Goal: Check status: Check status

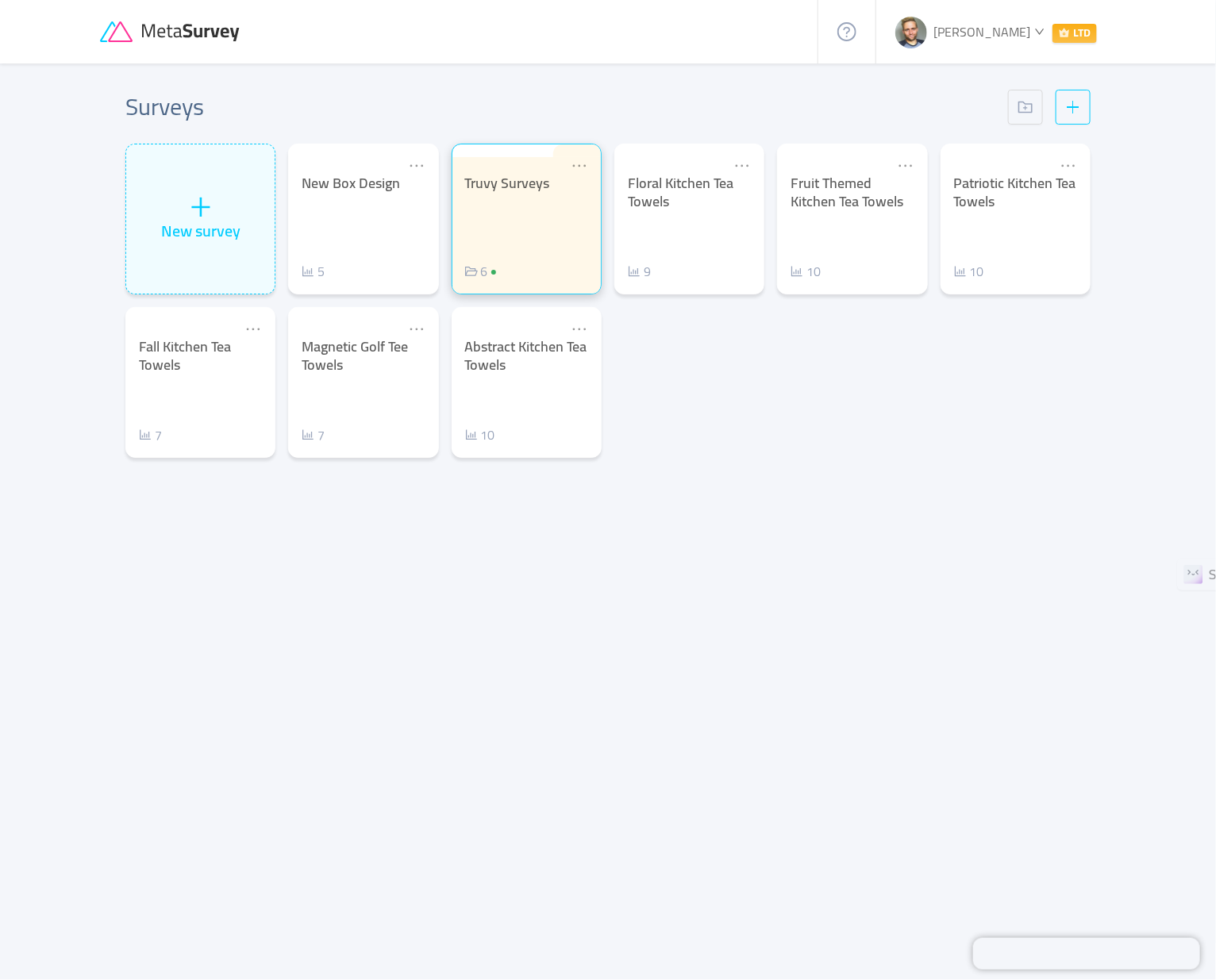
click at [514, 233] on div "Truvy Surveys 6" at bounding box center [527, 228] width 123 height 106
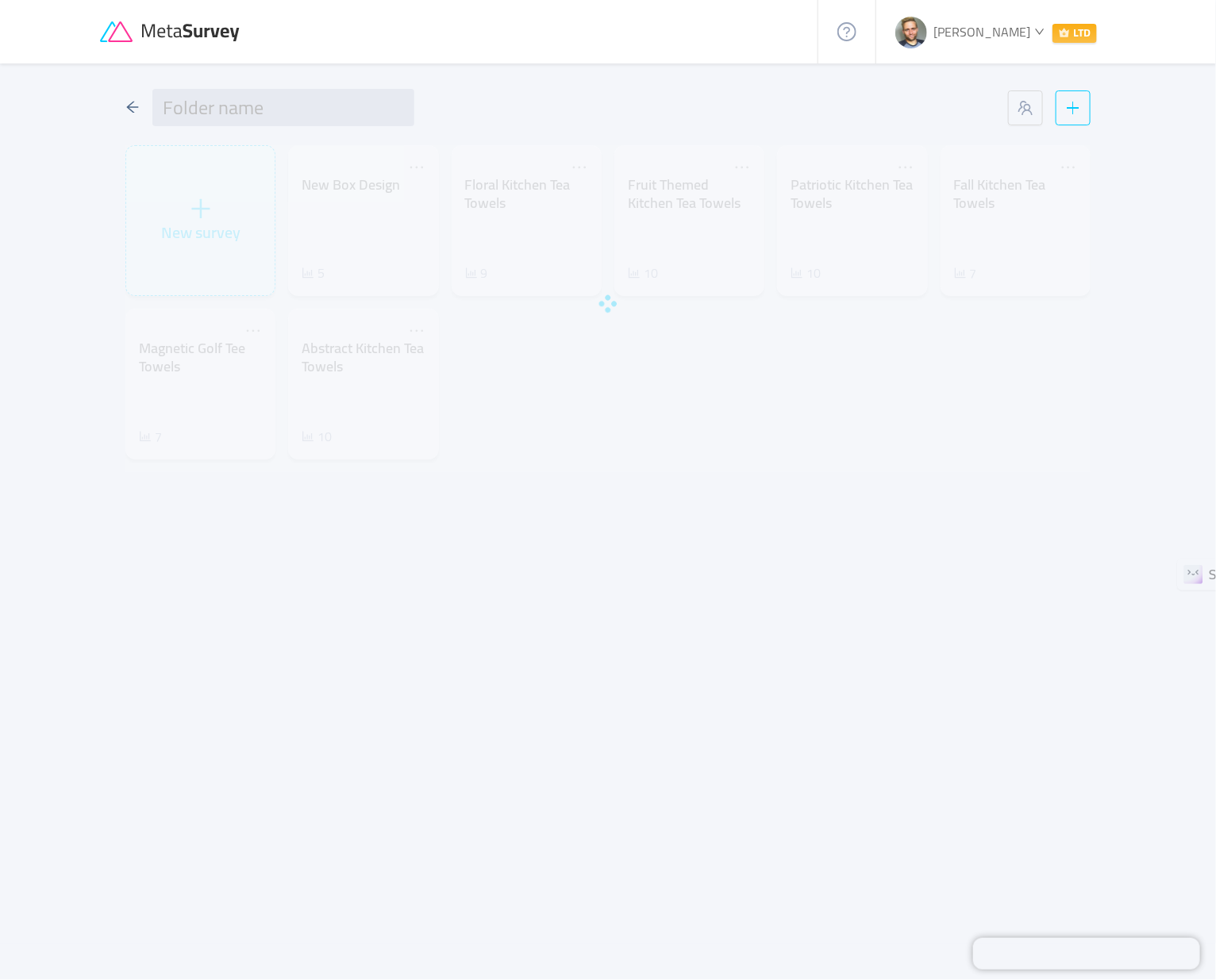
type input "Truvy Surveys"
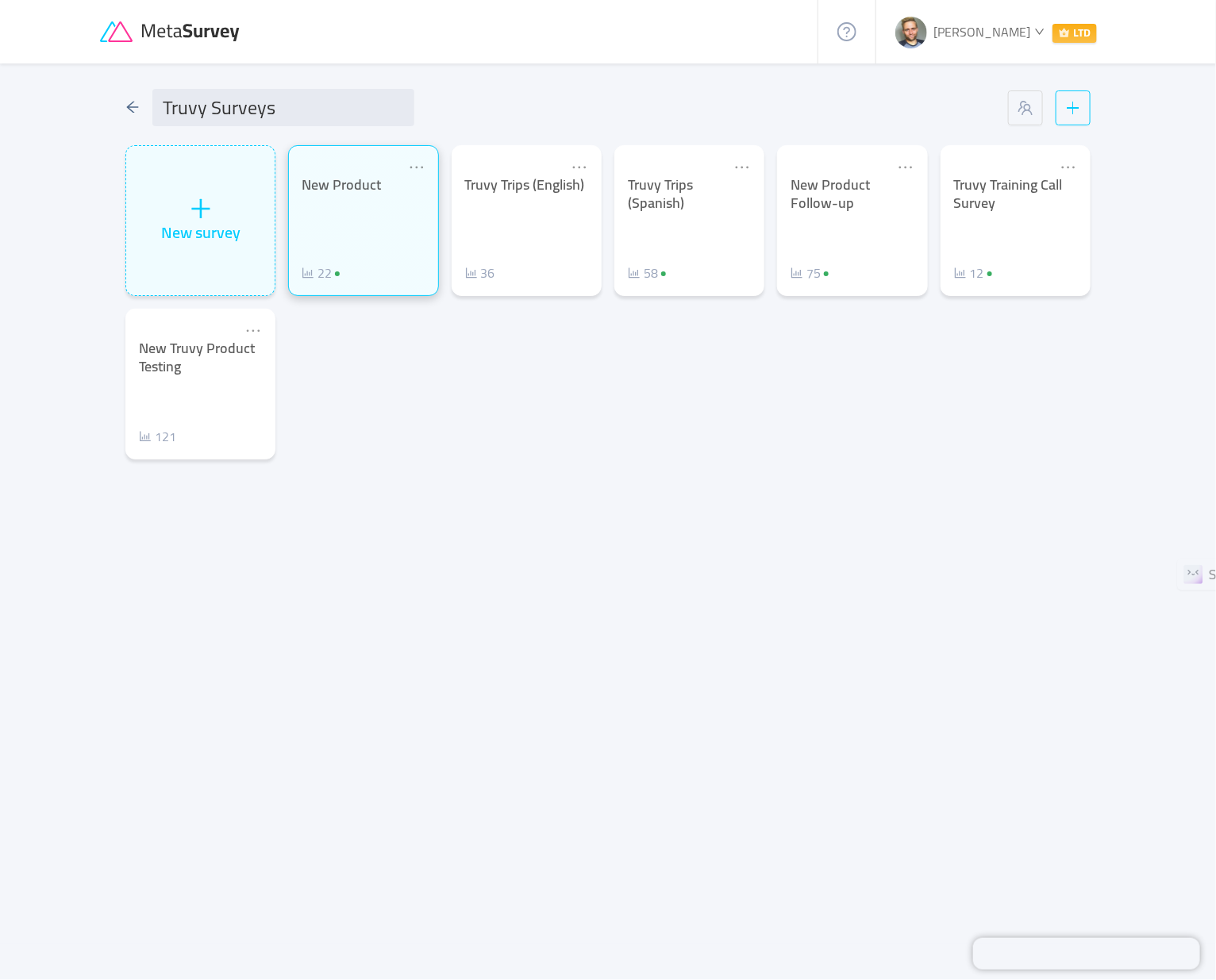
click at [335, 240] on div "New Product 22" at bounding box center [363, 230] width 123 height 106
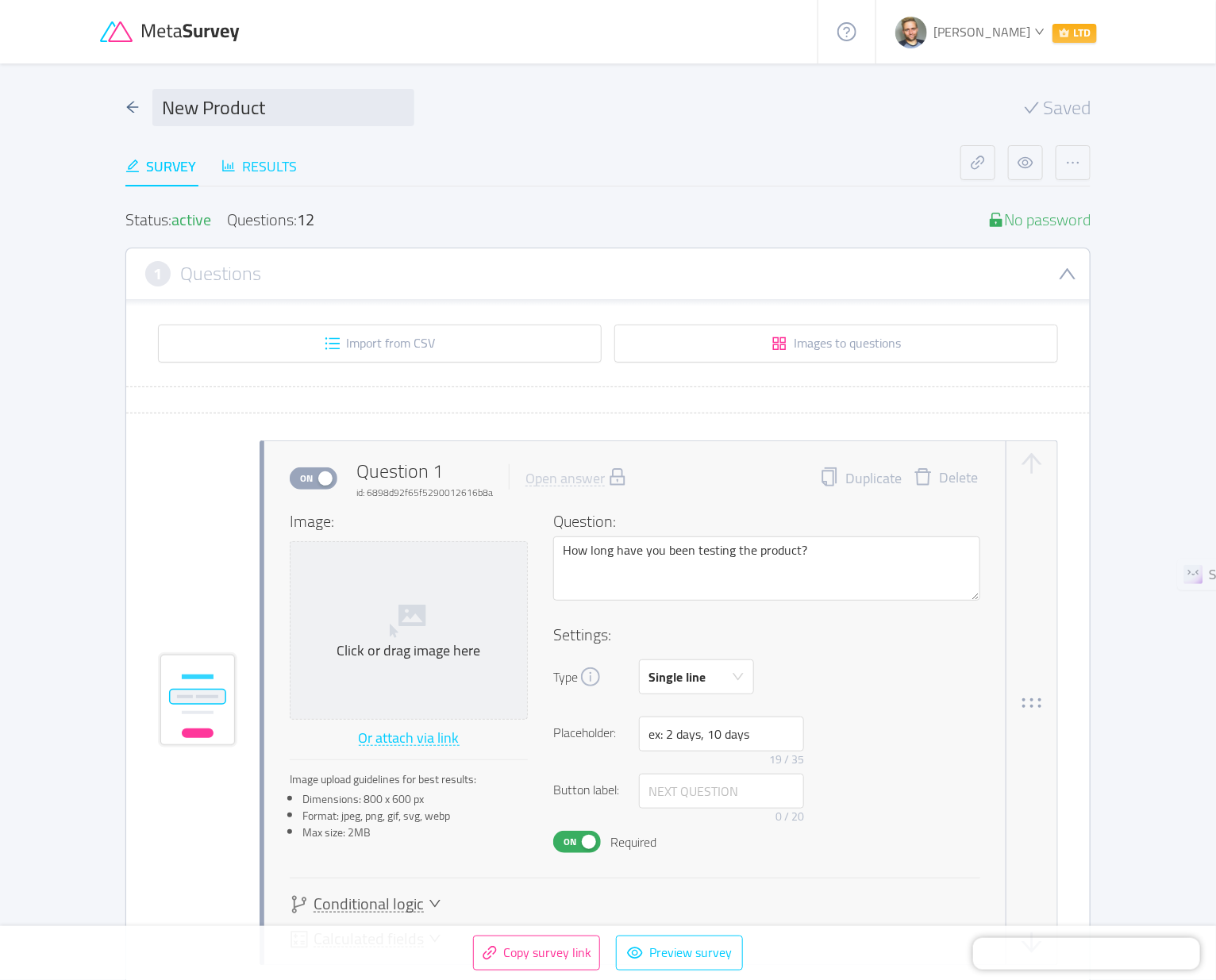
click at [270, 171] on div "Results" at bounding box center [259, 166] width 76 height 22
